Goal: Find specific page/section: Find specific page/section

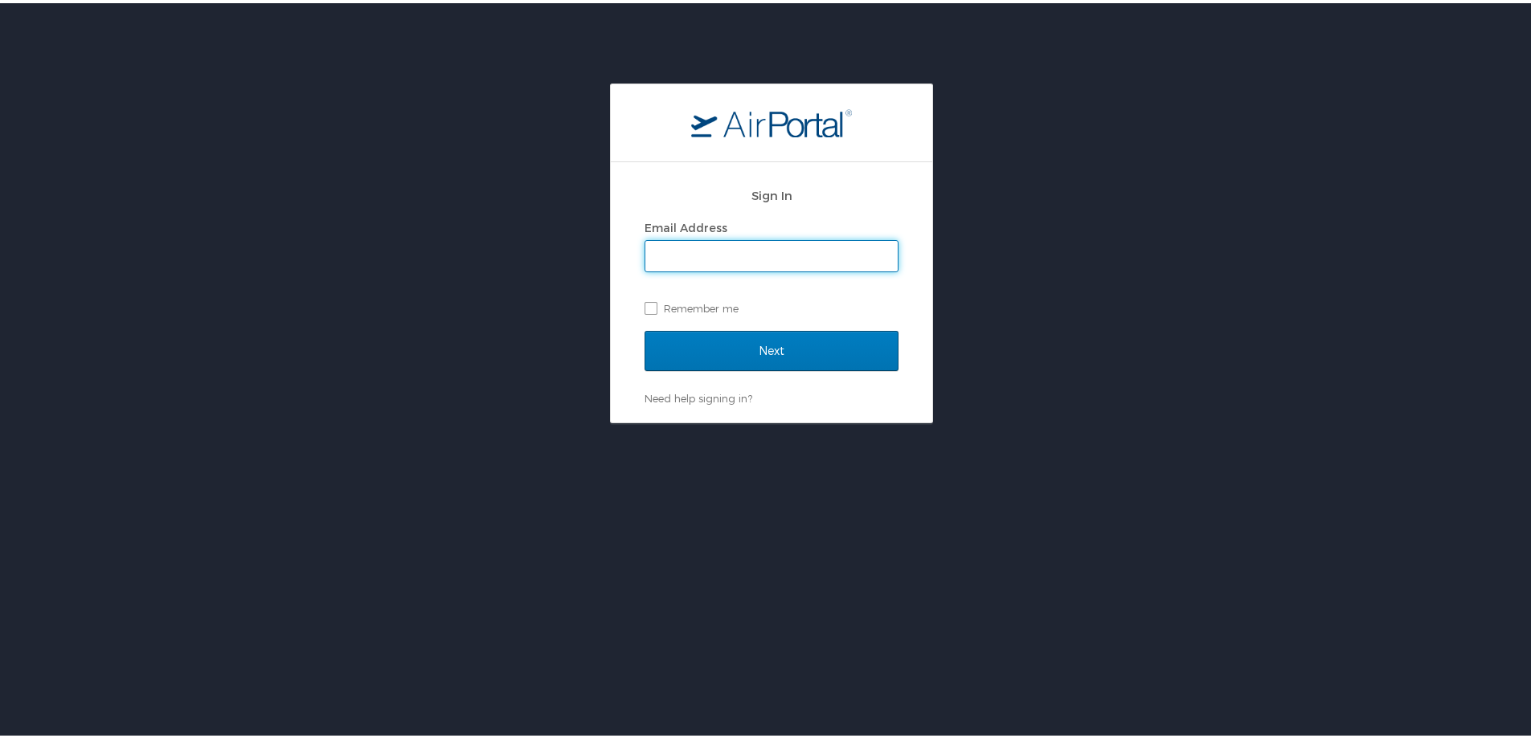
drag, startPoint x: 727, startPoint y: 228, endPoint x: 729, endPoint y: 239, distance: 11.4
click at [727, 228] on div "Email Address" at bounding box center [771, 225] width 254 height 24
drag, startPoint x: 730, startPoint y: 248, endPoint x: 596, endPoint y: 161, distance: 159.6
click at [730, 248] on input "Email Address" at bounding box center [771, 253] width 252 height 31
type input "megan.foster@cbtravel.com"
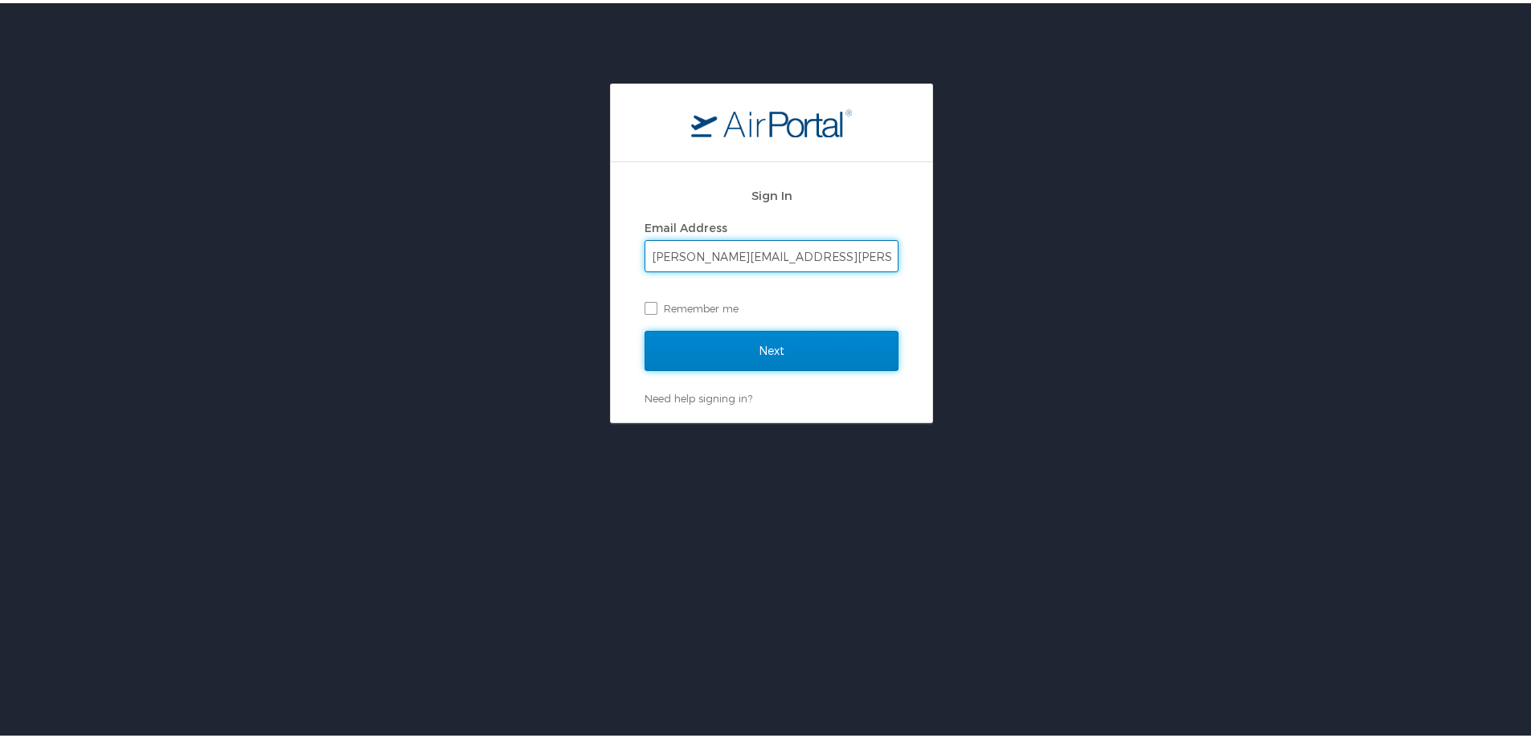
click at [766, 356] on input "Next" at bounding box center [771, 348] width 254 height 40
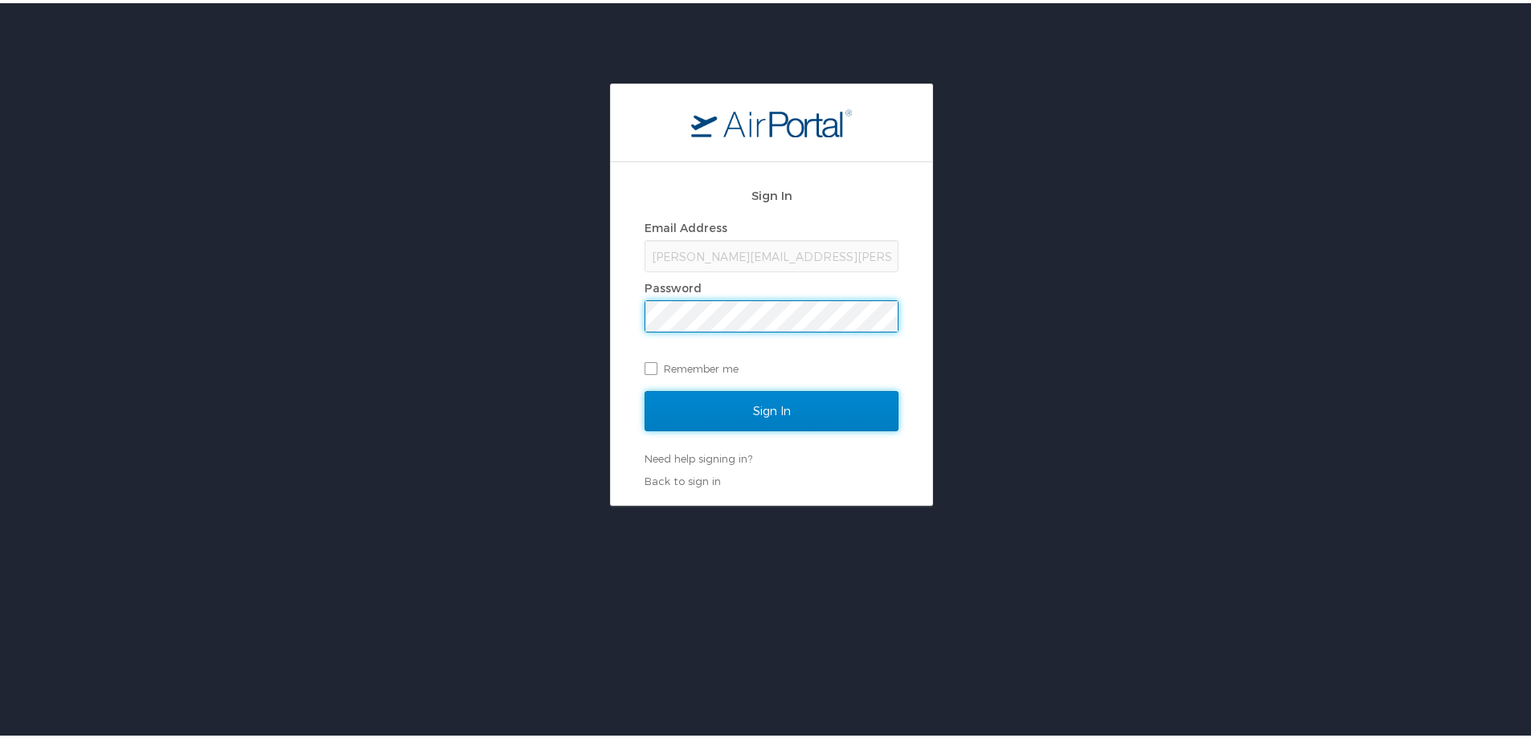
click at [680, 412] on input "Sign In" at bounding box center [771, 408] width 254 height 40
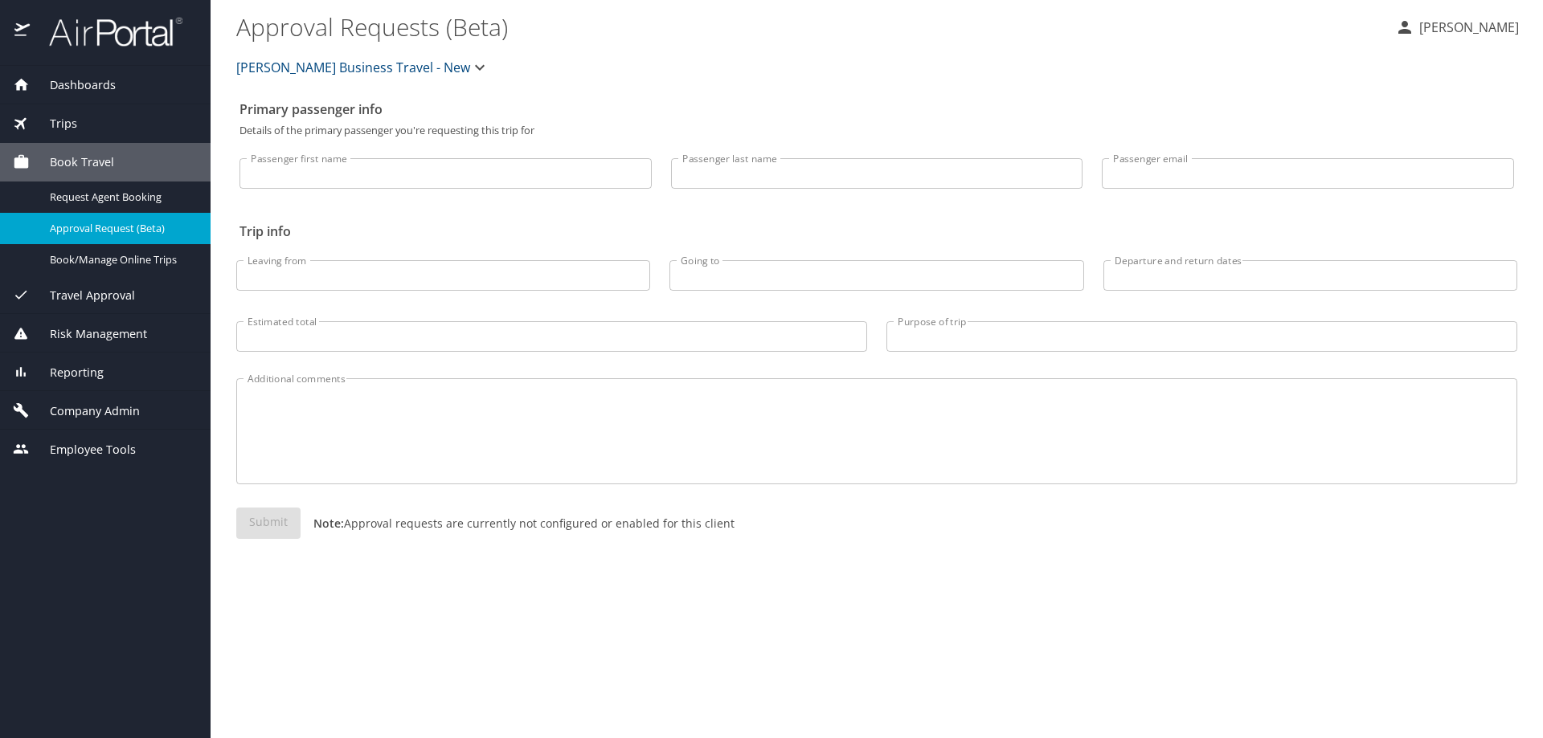
click at [170, 378] on div "Reporting" at bounding box center [105, 373] width 185 height 18
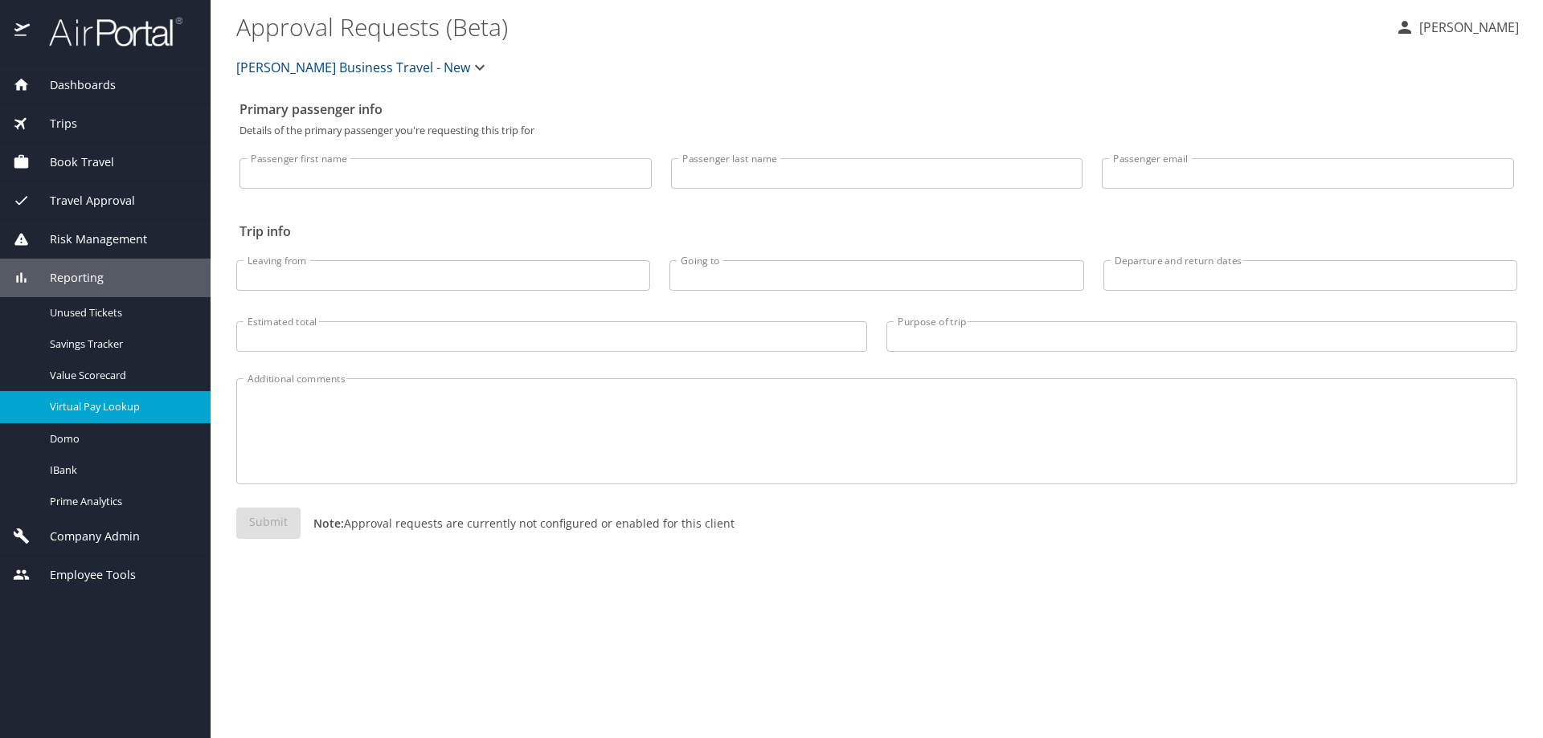
click at [163, 411] on span "Virtual Pay Lookup" at bounding box center [120, 406] width 141 height 15
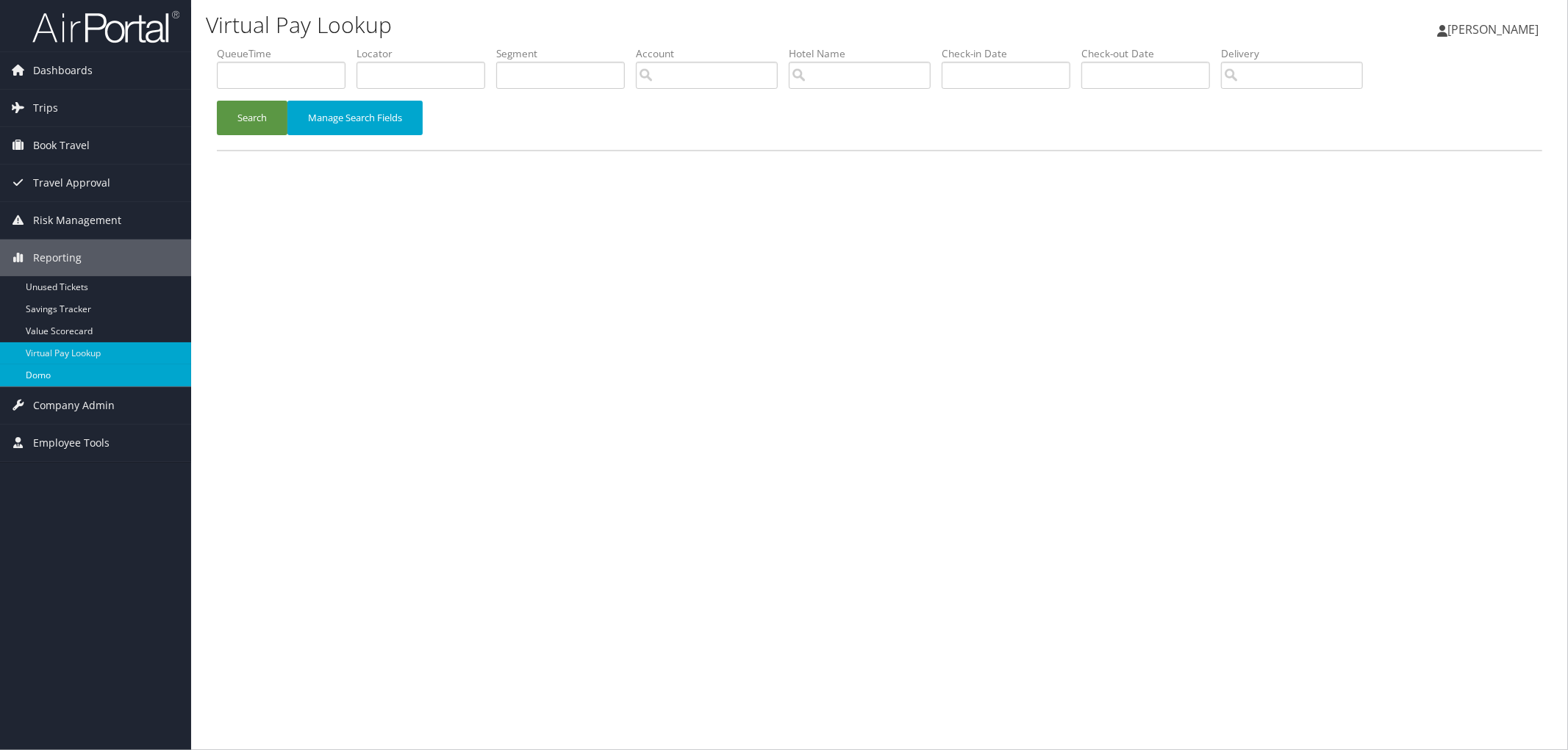
click at [92, 376] on link "Domo" at bounding box center [95, 376] width 191 height 22
